Goal: Transaction & Acquisition: Purchase product/service

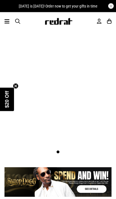
scroll to position [26, 0]
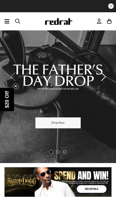
click at [70, 124] on link "1 / 3" at bounding box center [58, 77] width 116 height 173
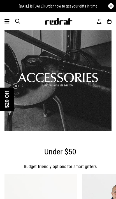
scroll to position [332, 0]
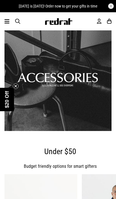
click at [83, 98] on link "1 / 1" at bounding box center [57, 78] width 107 height 107
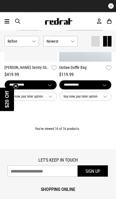
scroll to position [975, 0]
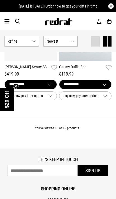
click at [6, 18] on icon at bounding box center [6, 21] width 5 height 7
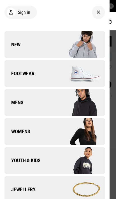
click at [60, 197] on img at bounding box center [79, 190] width 50 height 28
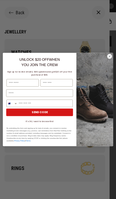
click at [107, 59] on circle "Close dialog" at bounding box center [109, 56] width 5 height 5
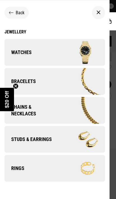
click at [81, 111] on img at bounding box center [80, 110] width 49 height 27
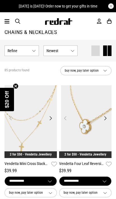
scroll to position [16, 0]
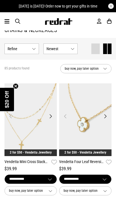
click at [84, 118] on img at bounding box center [85, 119] width 52 height 73
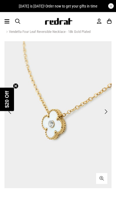
scroll to position [17, 0]
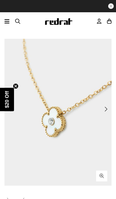
click at [12, 102] on img at bounding box center [57, 112] width 107 height 147
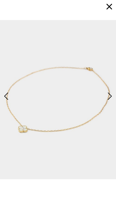
click at [109, 7] on button "button" at bounding box center [108, 6] width 13 height 13
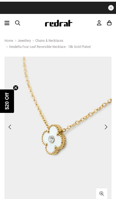
scroll to position [0, 0]
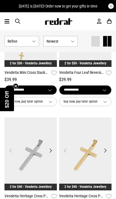
scroll to position [106, 0]
